Goal: Check status: Check status

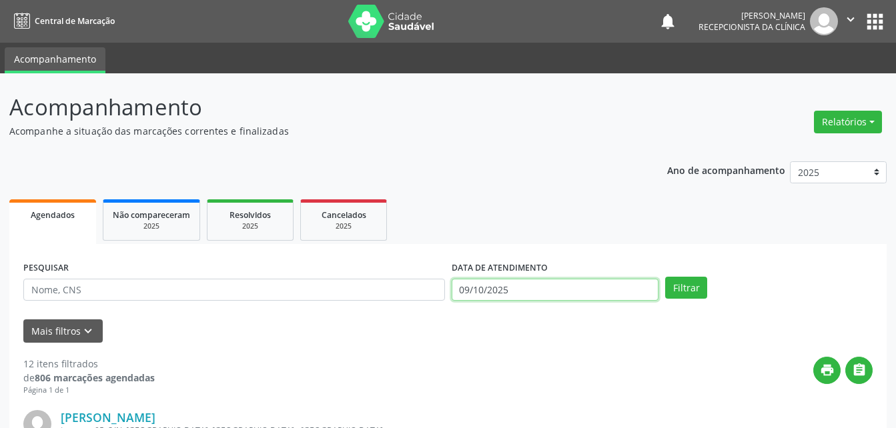
click at [500, 288] on input "09/10/2025" at bounding box center [556, 290] width 208 height 23
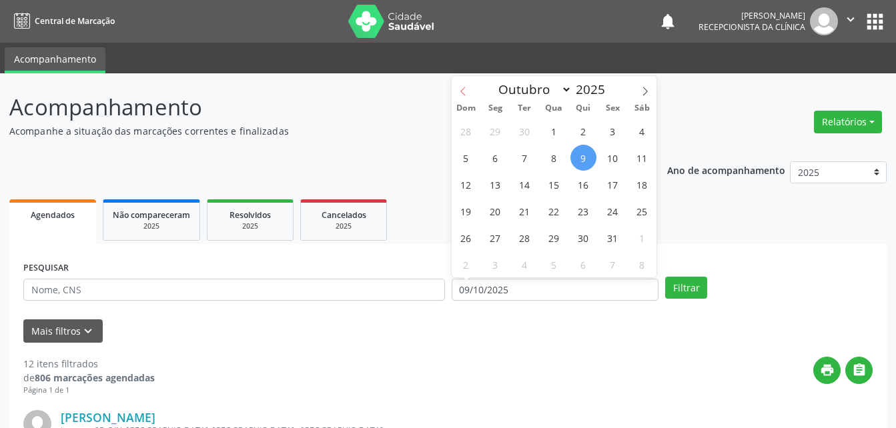
click at [463, 94] on icon at bounding box center [463, 91] width 9 height 9
select select "8"
click at [472, 212] on span "21" at bounding box center [466, 211] width 26 height 26
type input "[DATE]"
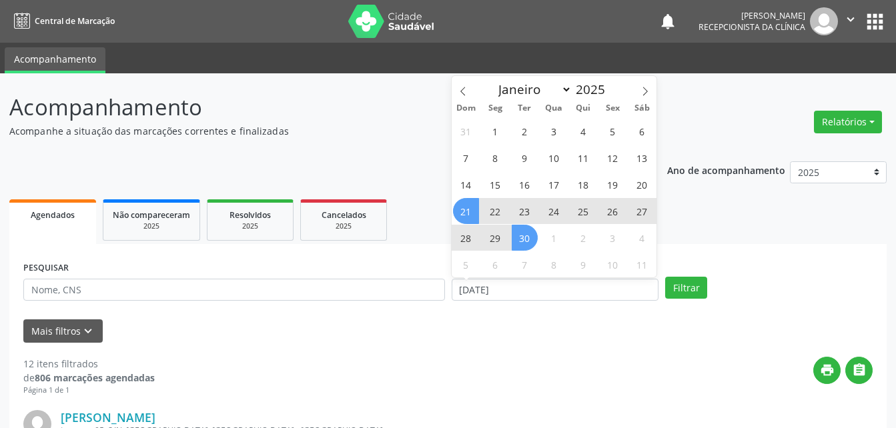
click at [527, 238] on span "30" at bounding box center [525, 238] width 26 height 26
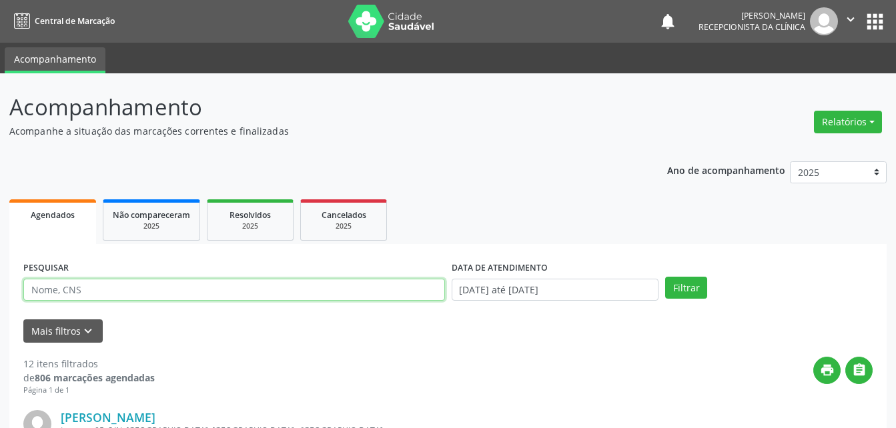
click at [366, 289] on input "text" at bounding box center [234, 290] width 422 height 23
type input "EDILEUSA [PERSON_NAME]"
click at [665, 277] on button "Filtrar" at bounding box center [686, 288] width 42 height 23
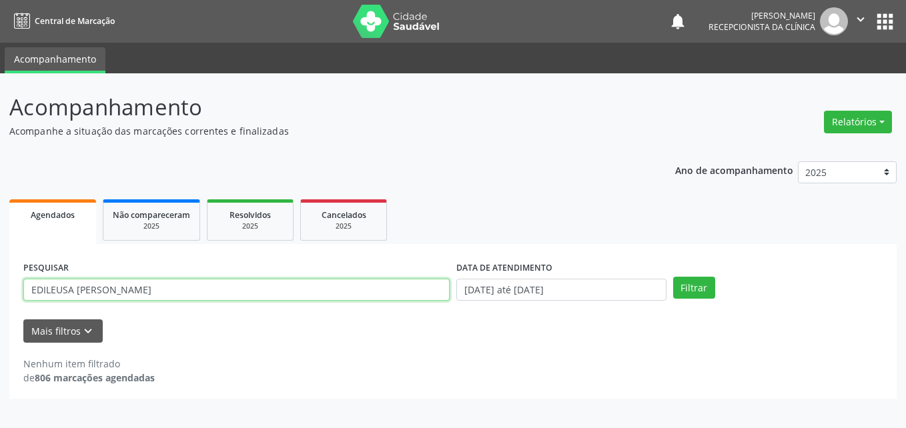
click at [205, 298] on input "EDILEUSA [PERSON_NAME]" at bounding box center [236, 290] width 426 height 23
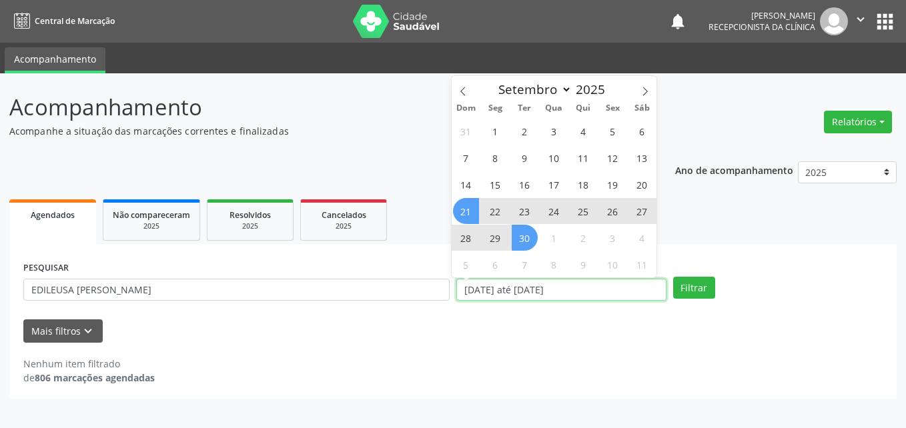
click at [567, 291] on input "[DATE] até [DATE]" at bounding box center [562, 290] width 210 height 23
click at [499, 125] on span "1" at bounding box center [496, 131] width 26 height 26
type input "[DATE]"
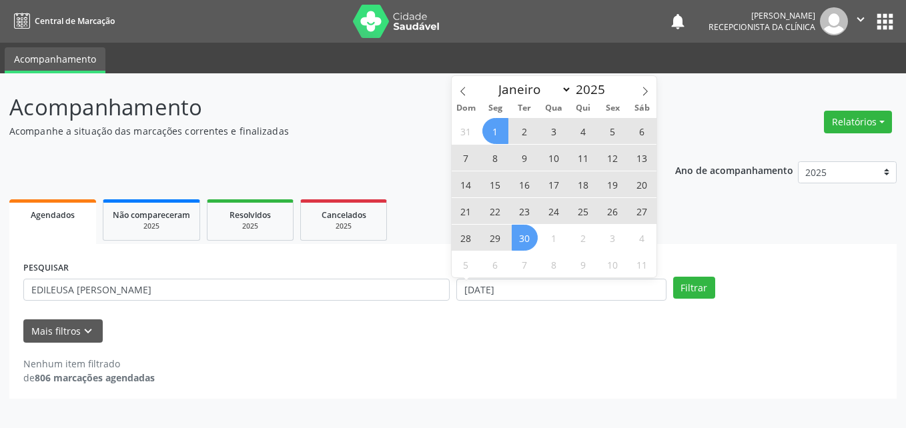
click at [525, 240] on span "30" at bounding box center [525, 238] width 26 height 26
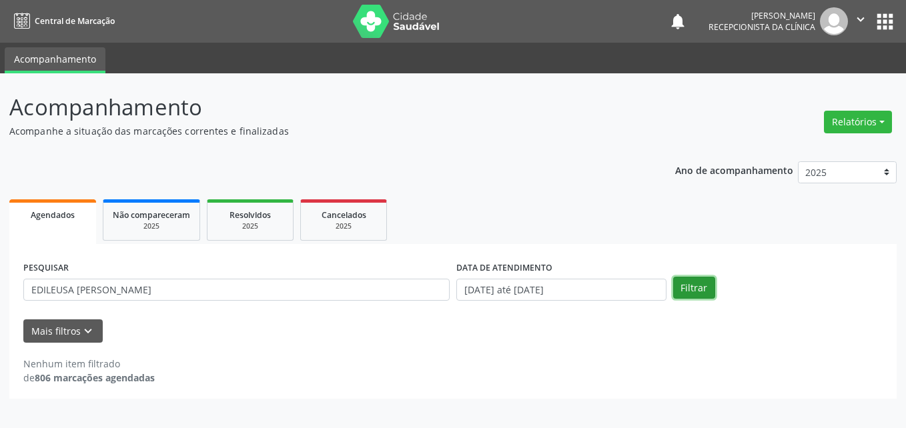
click at [689, 284] on button "Filtrar" at bounding box center [694, 288] width 42 height 23
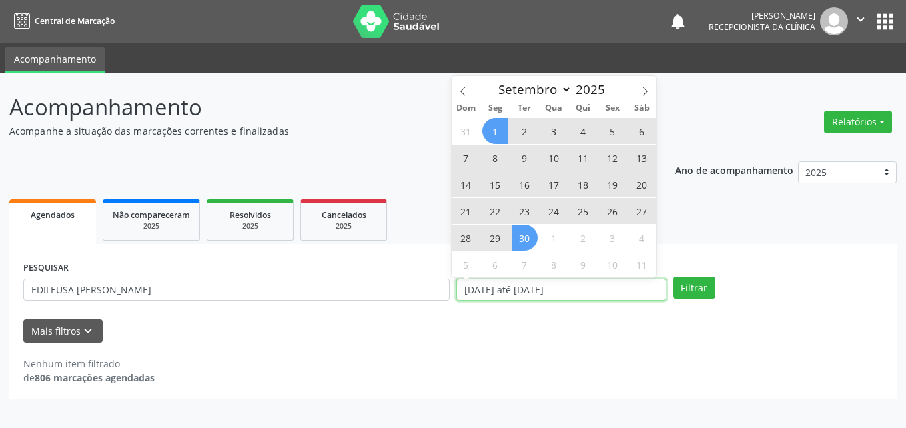
click at [593, 289] on input "[DATE] até [DATE]" at bounding box center [562, 290] width 210 height 23
click at [617, 244] on span "3" at bounding box center [613, 238] width 26 height 26
type input "[DATE]"
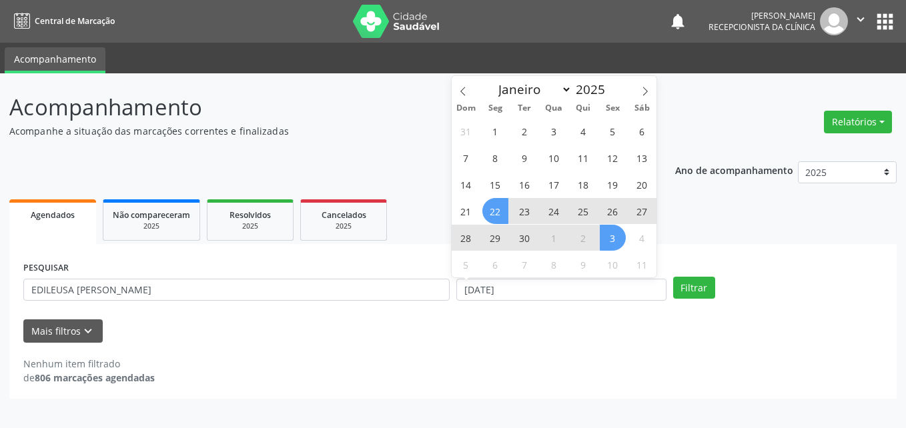
click at [497, 215] on span "22" at bounding box center [496, 211] width 26 height 26
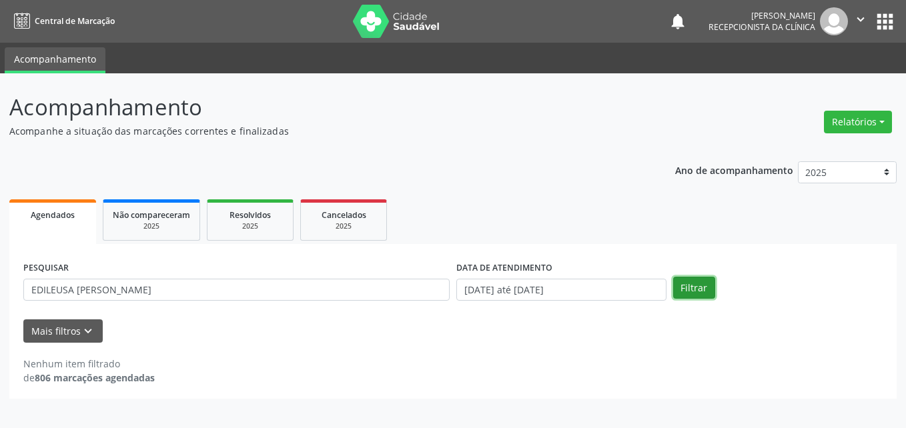
click at [695, 291] on button "Filtrar" at bounding box center [694, 288] width 42 height 23
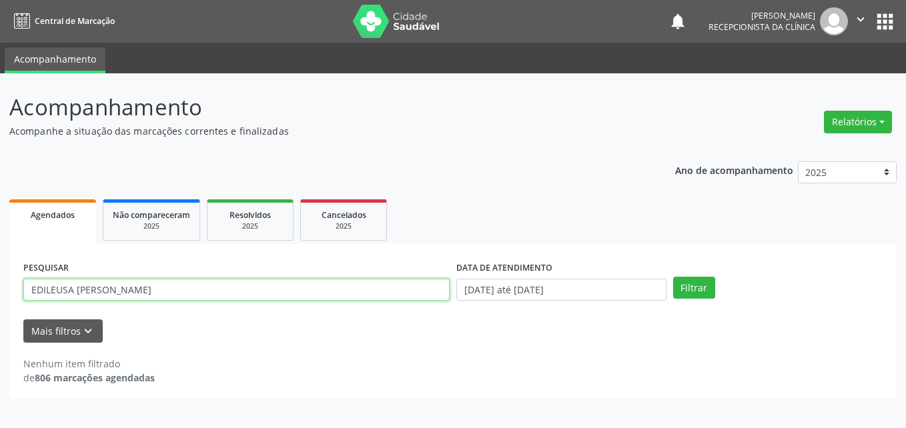
drag, startPoint x: 71, startPoint y: 293, endPoint x: 1, endPoint y: 292, distance: 69.4
click at [0, 302] on html "Central de Marcação notifications [PERSON_NAME] Recepcionista da clínica  Conf…" at bounding box center [453, 214] width 906 height 428
type input "[PERSON_NAME]"
click at [673, 277] on button "Filtrar" at bounding box center [694, 288] width 42 height 23
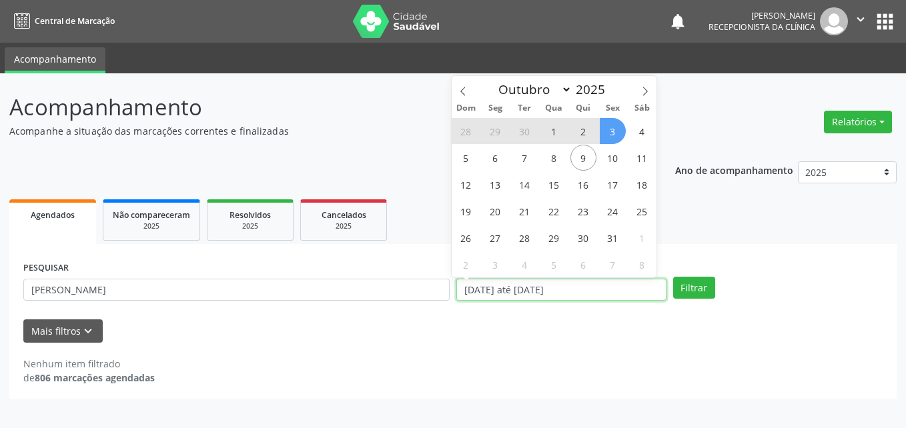
click at [609, 291] on input "[DATE] até [DATE]" at bounding box center [562, 290] width 210 height 23
click at [465, 93] on icon at bounding box center [463, 91] width 9 height 9
select select "8"
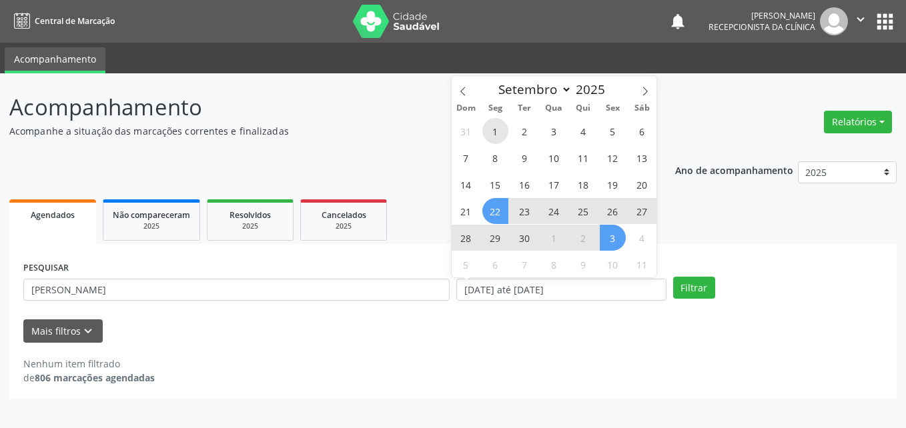
click at [495, 131] on span "1" at bounding box center [496, 131] width 26 height 26
type input "[DATE]"
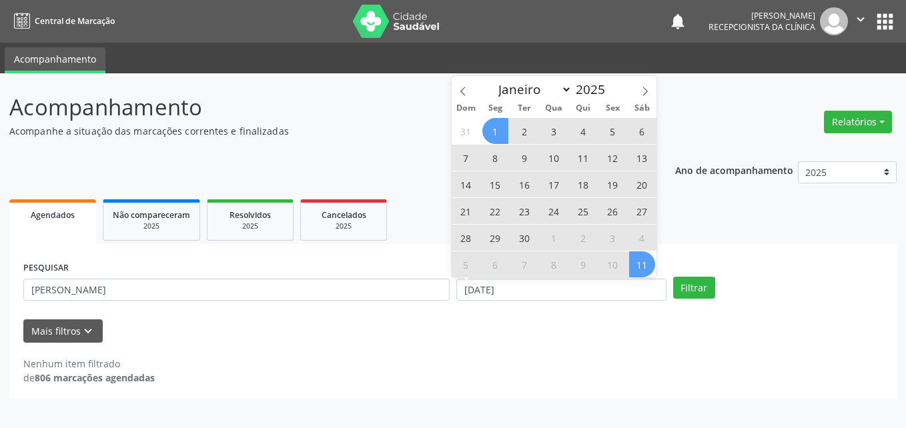
click at [644, 262] on span "11" at bounding box center [642, 265] width 26 height 26
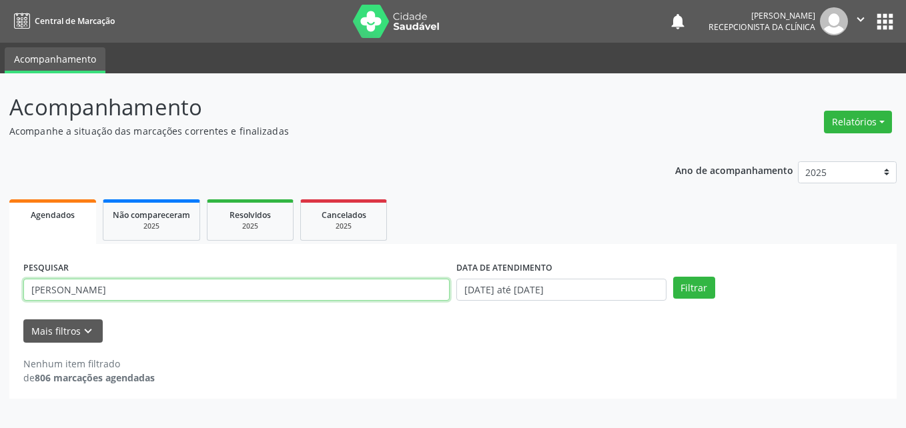
click at [375, 288] on input "[PERSON_NAME]" at bounding box center [236, 290] width 426 height 23
type input "[PERSON_NAME]"
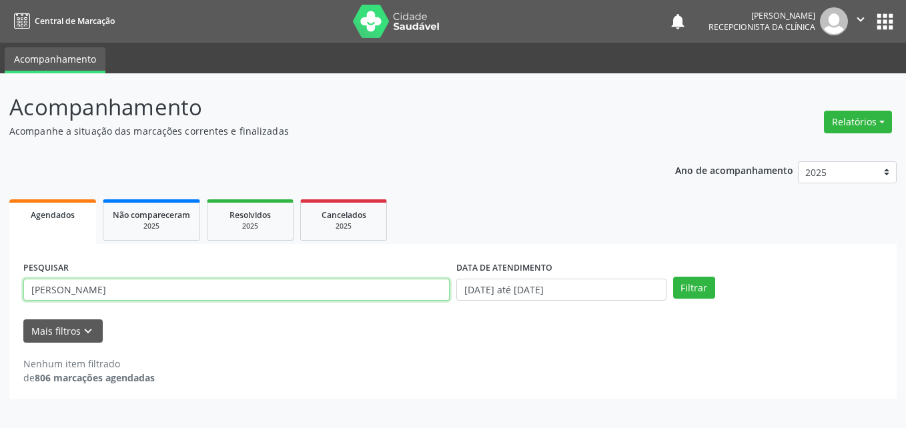
click at [673, 277] on button "Filtrar" at bounding box center [694, 288] width 42 height 23
click at [166, 290] on input "[PERSON_NAME]" at bounding box center [236, 290] width 426 height 23
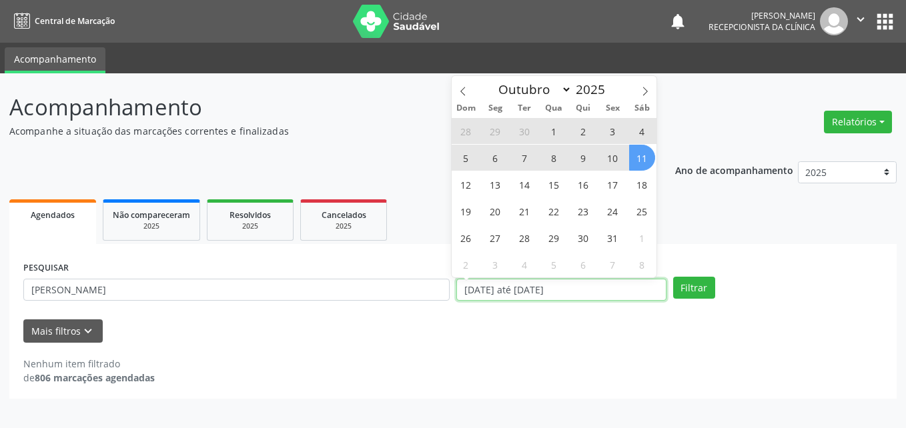
click at [617, 287] on input "[DATE] até [DATE]" at bounding box center [562, 290] width 210 height 23
click at [465, 91] on icon at bounding box center [463, 91] width 9 height 9
select select "8"
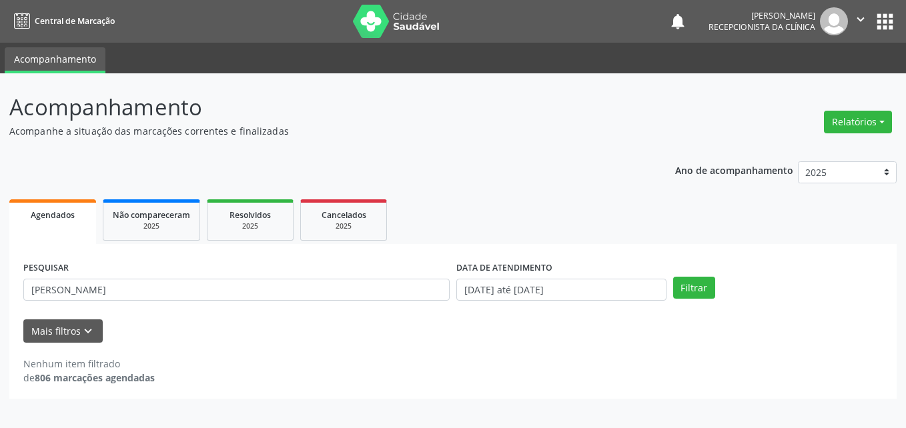
click at [798, 245] on div "PESQUISAR [PERSON_NAME] DATA DE ATENDIMENTO [DATE] até [DATE] Filtrar UNIDADE D…" at bounding box center [453, 321] width 888 height 155
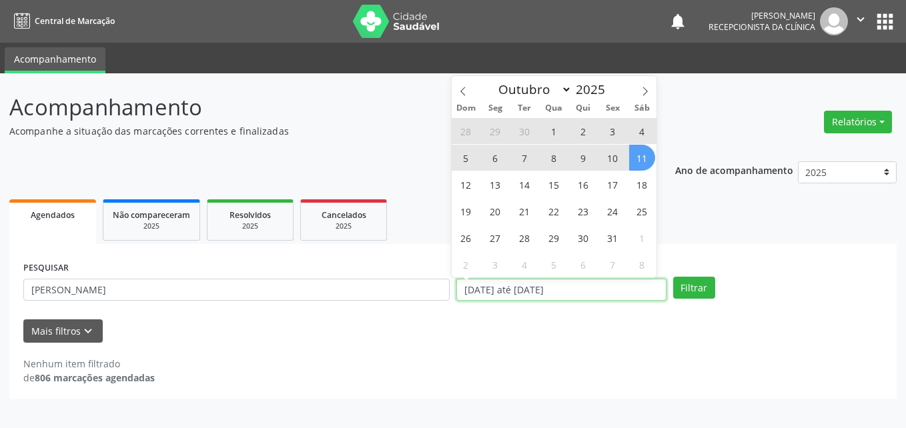
click at [533, 282] on input "[DATE] até [DATE]" at bounding box center [562, 290] width 210 height 23
click at [552, 128] on span "1" at bounding box center [554, 131] width 26 height 26
type input "[DATE]"
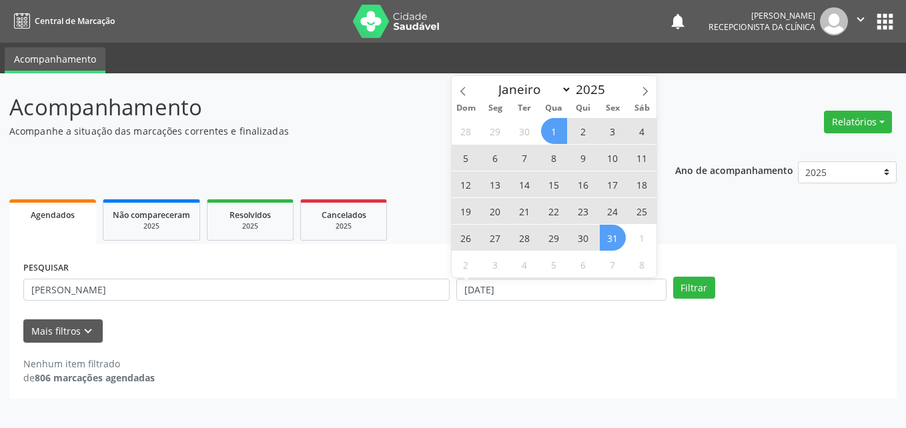
click at [611, 241] on span "31" at bounding box center [613, 238] width 26 height 26
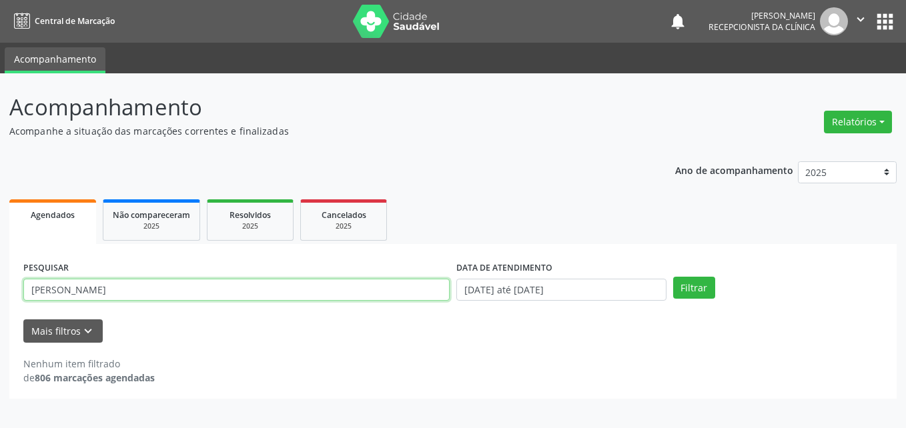
drag, startPoint x: 382, startPoint y: 289, endPoint x: 360, endPoint y: 296, distance: 23.7
click at [372, 292] on input "[PERSON_NAME]" at bounding box center [236, 290] width 426 height 23
click at [673, 277] on button "Filtrar" at bounding box center [694, 288] width 42 height 23
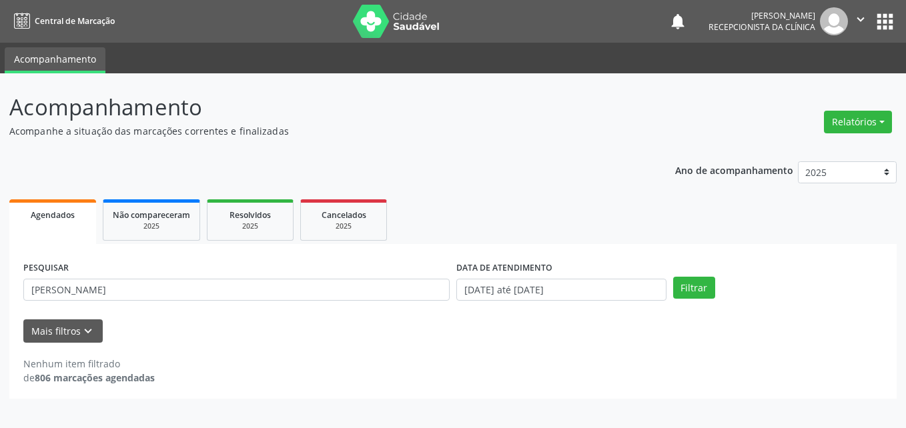
click at [860, 15] on icon "" at bounding box center [861, 19] width 15 height 15
click at [799, 95] on ul "Configurações Sair" at bounding box center [826, 67] width 93 height 58
click at [800, 83] on link "Sair" at bounding box center [827, 81] width 92 height 19
